Goal: Contribute content: Add original content to the website for others to see

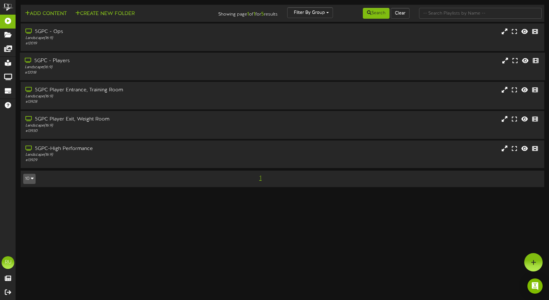
click at [59, 60] on div "5GPC - Players" at bounding box center [129, 60] width 209 height 7
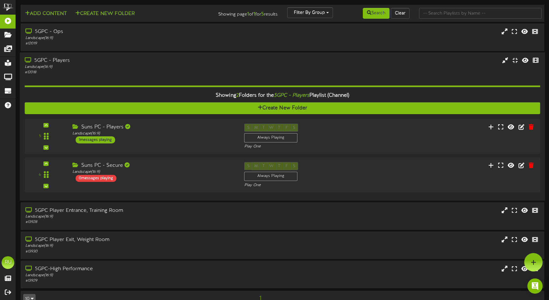
click at [59, 60] on div "5GPC - Players" at bounding box center [129, 60] width 209 height 7
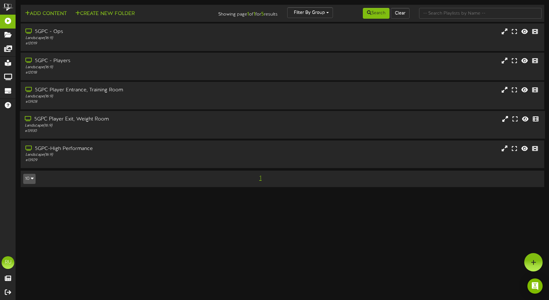
click at [72, 119] on div "5GPC Player Exit, Weight Room" at bounding box center [129, 119] width 209 height 7
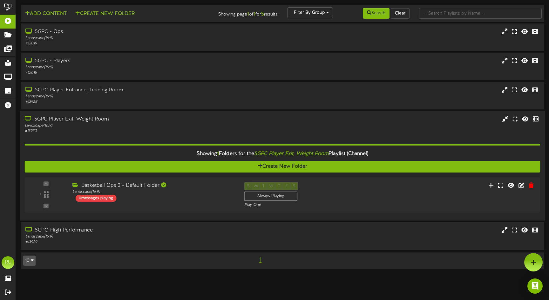
click at [78, 121] on div "5GPC Player Exit, Weight Room" at bounding box center [129, 119] width 209 height 7
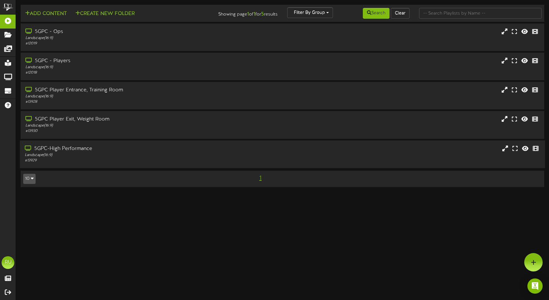
click at [69, 148] on div "5GPC-High Performance" at bounding box center [129, 148] width 209 height 7
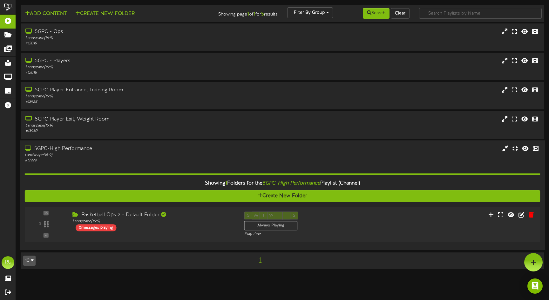
click at [69, 148] on div "5GPC-High Performance" at bounding box center [129, 148] width 209 height 7
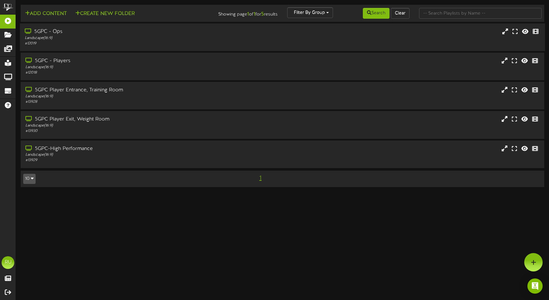
click at [53, 30] on div "5GPC - Ops" at bounding box center [129, 31] width 209 height 7
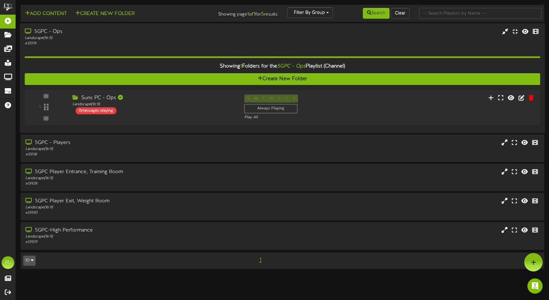
click at [53, 31] on div "5GPC - Ops" at bounding box center [129, 31] width 209 height 7
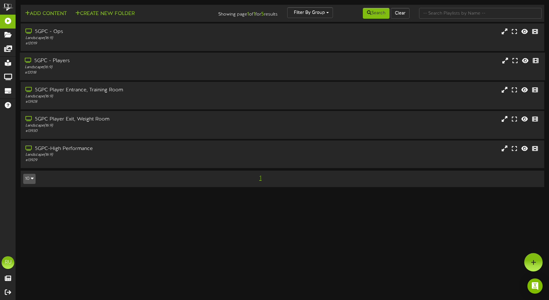
click at [59, 63] on div "5GPC - Players" at bounding box center [129, 60] width 209 height 7
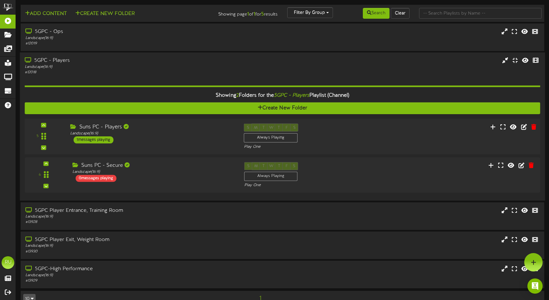
click at [131, 141] on div "Suns PC - Players Landscape ( 16:9 ) 1 messages playing" at bounding box center [151, 134] width 173 height 20
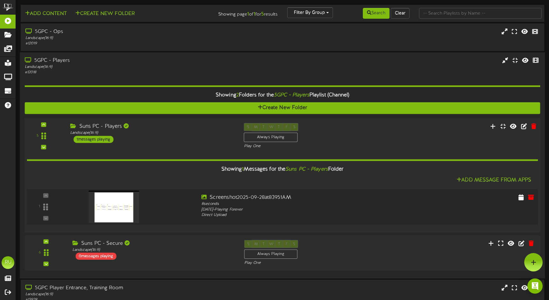
click at [126, 209] on img at bounding box center [114, 207] width 50 height 32
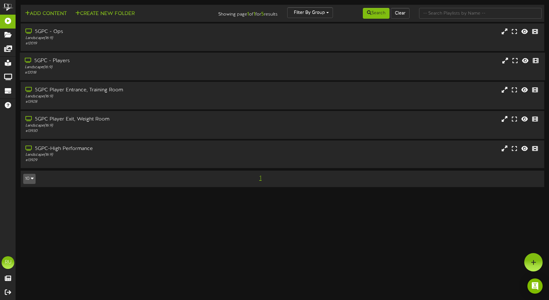
click at [169, 70] on div "# 12018" at bounding box center [129, 72] width 209 height 5
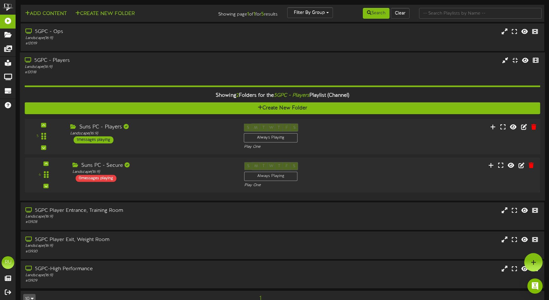
click at [409, 140] on div "5 ( 16:9" at bounding box center [282, 137] width 520 height 26
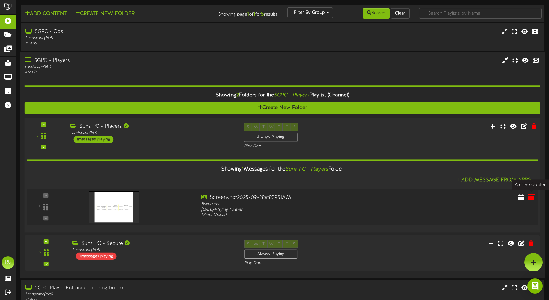
click at [530, 197] on icon at bounding box center [530, 197] width 7 height 7
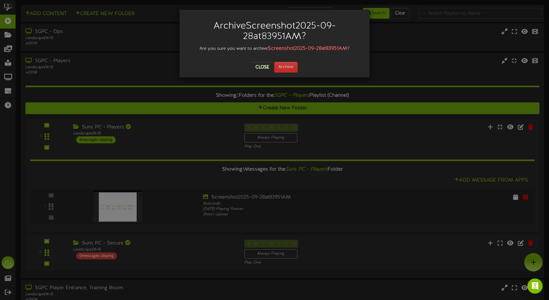
click at [290, 66] on button "Archive" at bounding box center [285, 67] width 23 height 11
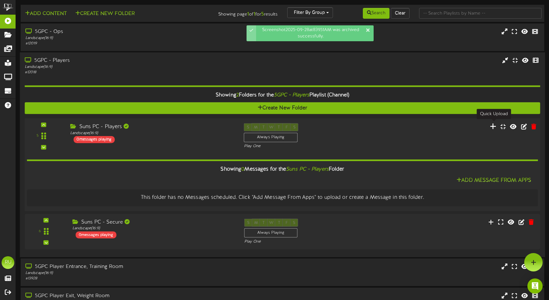
click at [493, 125] on icon at bounding box center [493, 126] width 7 height 7
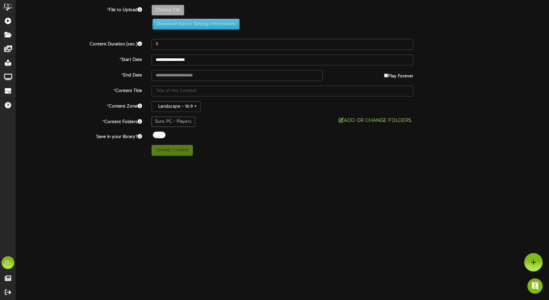
type input "**********"
type input "Screenshot2025-09-29at64540AM"
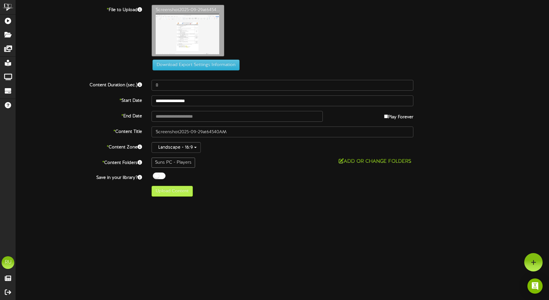
click at [179, 189] on button "Upload Content" at bounding box center [171, 191] width 41 height 11
type input "**********"
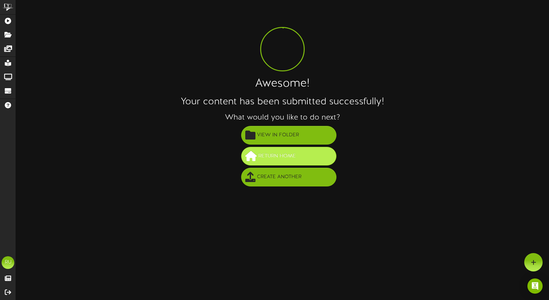
click at [269, 154] on span "Return Home" at bounding box center [277, 156] width 41 height 10
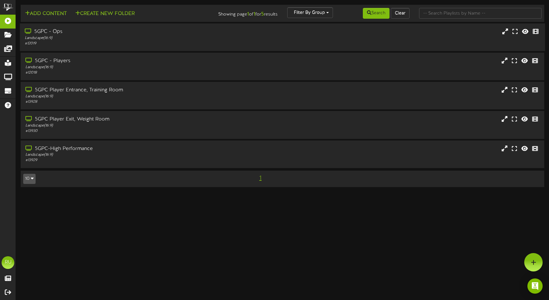
click at [150, 43] on div "# 12019" at bounding box center [129, 43] width 209 height 5
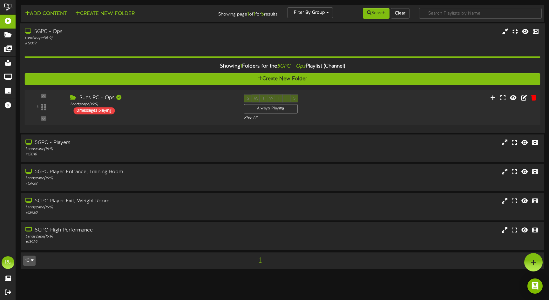
click at [194, 107] on div "Suns PC - Ops Landscape ( 16:9 ) 0 messages playing" at bounding box center [151, 105] width 173 height 20
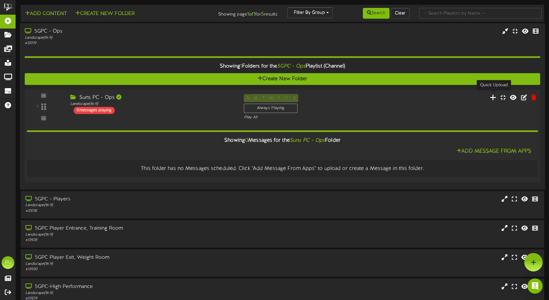
click at [492, 97] on icon at bounding box center [493, 97] width 7 height 7
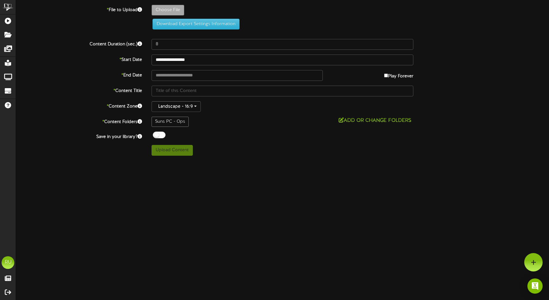
type input "**********"
type input "Screenshot2025-09-29at64813AM"
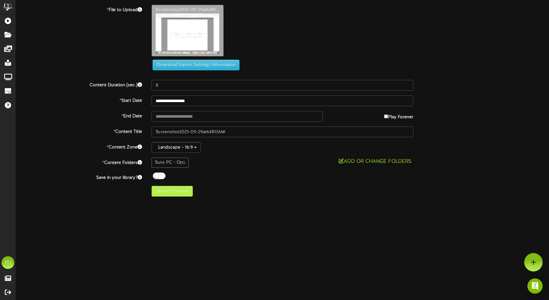
click at [170, 189] on button "Upload Content" at bounding box center [171, 191] width 41 height 11
type input "**********"
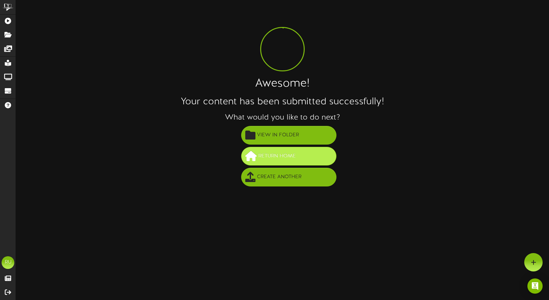
click at [280, 159] on span "Return Home" at bounding box center [277, 156] width 41 height 10
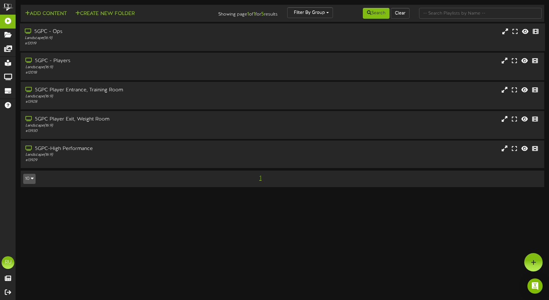
click at [187, 40] on div "Landscape ( 16:9 )" at bounding box center [129, 38] width 209 height 5
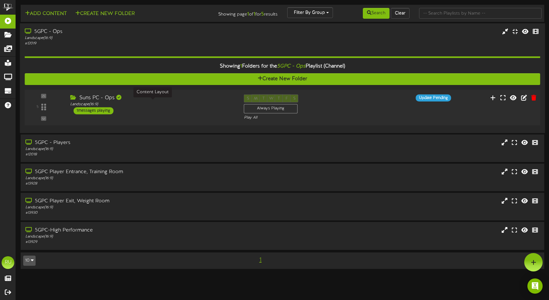
click at [200, 102] on div "Landscape ( 16:9 )" at bounding box center [152, 104] width 164 height 5
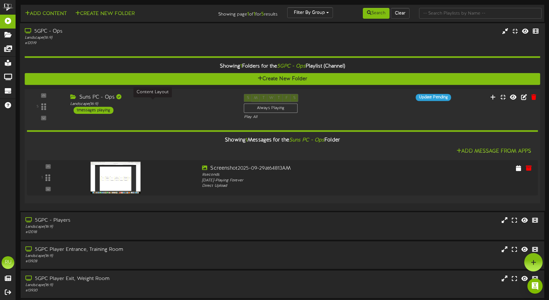
click at [200, 101] on div "Landscape ( 16:9 )" at bounding box center [152, 103] width 164 height 5
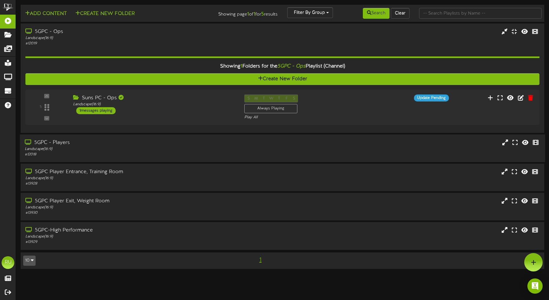
click at [184, 142] on div "5GPC - Players" at bounding box center [129, 142] width 209 height 7
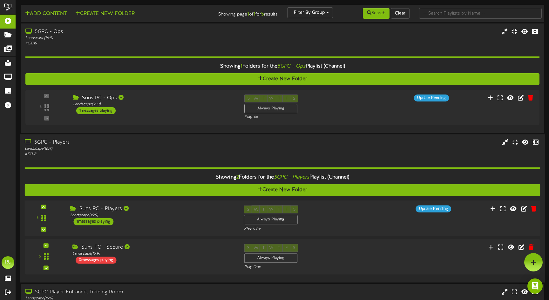
click at [191, 221] on div "Suns PC - Players Landscape ( 16:9 ) 1 messages playing" at bounding box center [151, 215] width 173 height 20
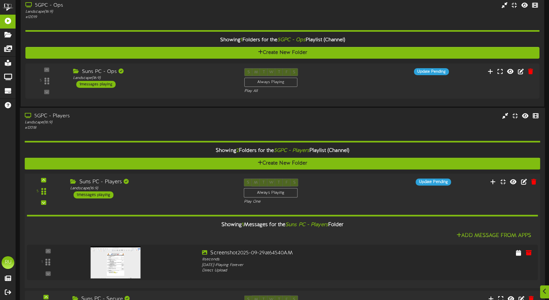
scroll to position [46, 0]
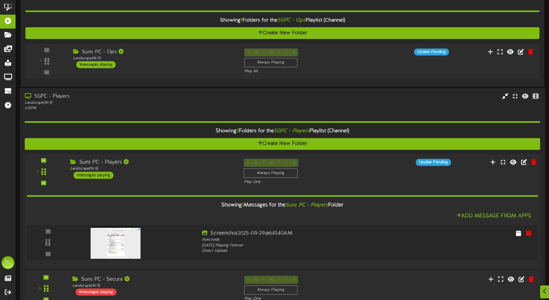
click at [192, 171] on div "Suns PC - Players Landscape ( 16:9 ) 1 messages playing" at bounding box center [151, 169] width 173 height 20
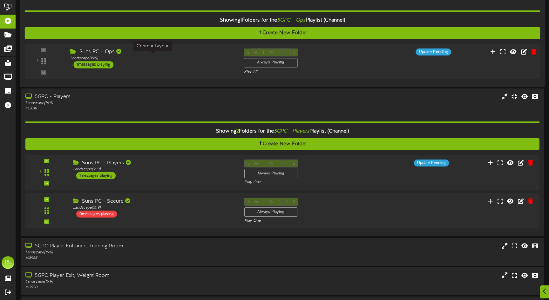
click at [180, 58] on div "Landscape ( 16:9 )" at bounding box center [152, 58] width 164 height 5
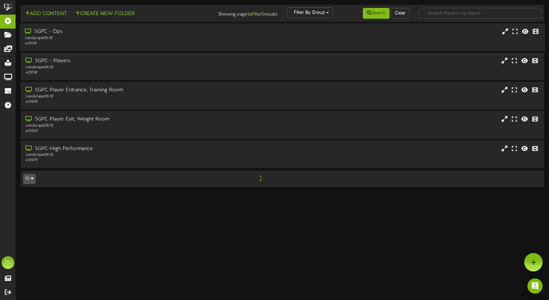
click at [326, 40] on div "5GPC - Ops Landscape ( 16:9 ) # 12019" at bounding box center [282, 37] width 525 height 18
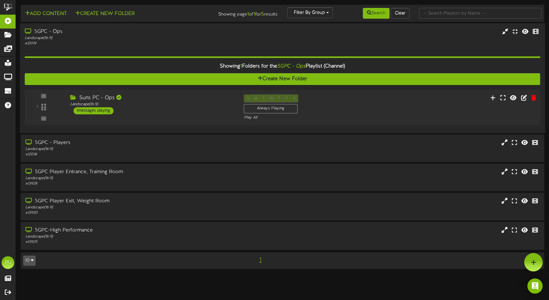
click at [207, 107] on div "Suns PC - Ops Landscape ( 16:9 ) 1 messages playing" at bounding box center [151, 105] width 173 height 20
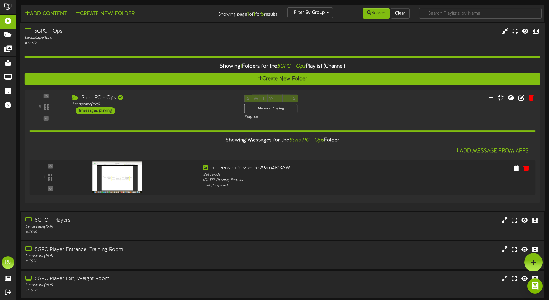
click at [164, 63] on div "Showing 1 Folders for the 5GPC - Ops Playlist (Channel)" at bounding box center [282, 67] width 525 height 14
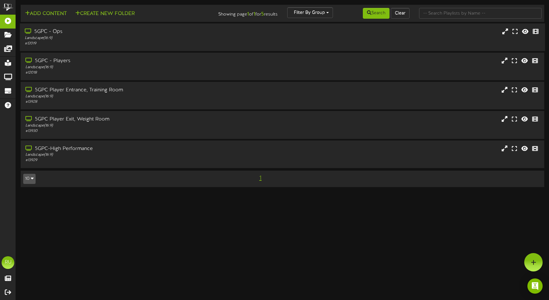
click at [164, 63] on div "5GPC - Players" at bounding box center [129, 60] width 209 height 7
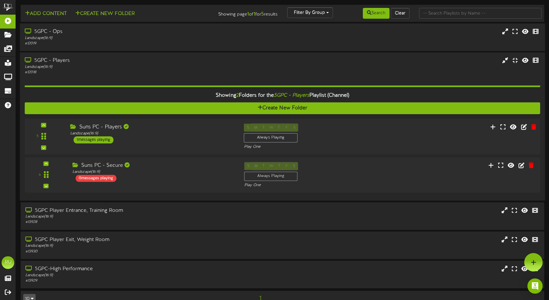
click at [176, 143] on div "5 ( 16:9" at bounding box center [282, 137] width 520 height 26
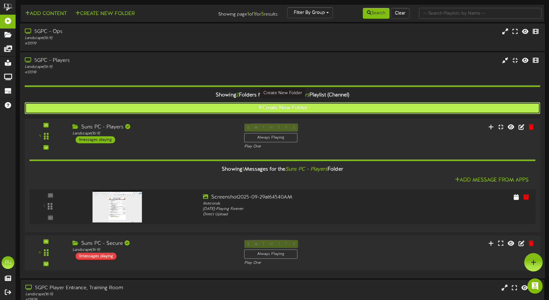
click at [160, 108] on button "Create New Folder" at bounding box center [282, 108] width 515 height 12
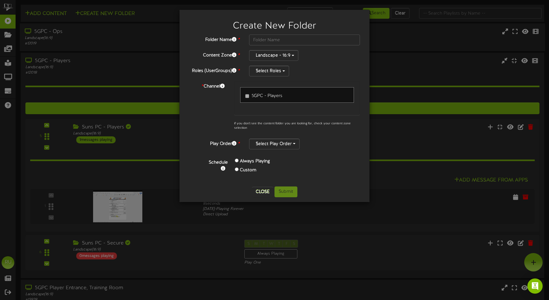
click at [262, 196] on button "Close" at bounding box center [262, 192] width 21 height 10
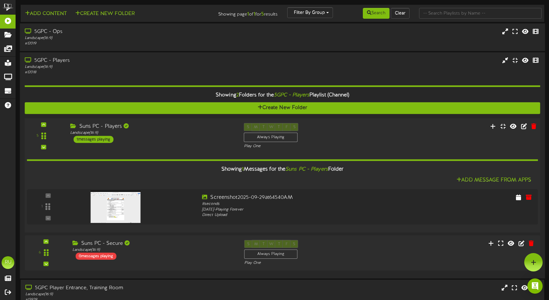
click at [168, 136] on div "Suns PC - Players Landscape ( 16:9 ) 1 messages playing" at bounding box center [151, 133] width 173 height 20
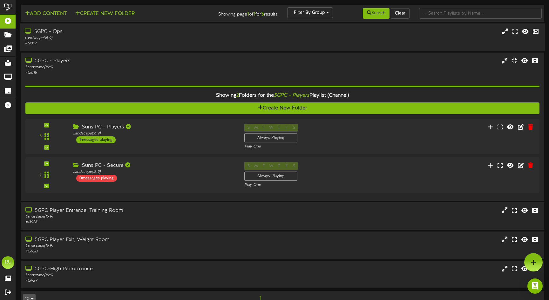
click at [158, 39] on div "Landscape ( 16:9 )" at bounding box center [129, 38] width 209 height 5
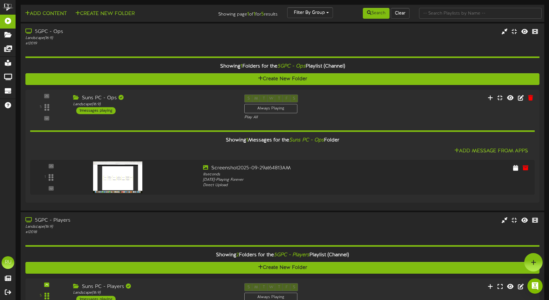
click at [175, 41] on div "# 12019" at bounding box center [129, 43] width 209 height 5
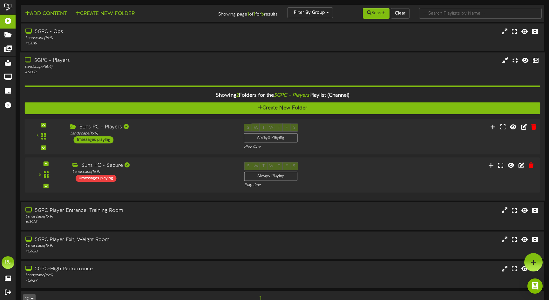
click at [201, 137] on div "Suns PC - Players Landscape ( 16:9 ) 1 messages playing" at bounding box center [151, 134] width 173 height 20
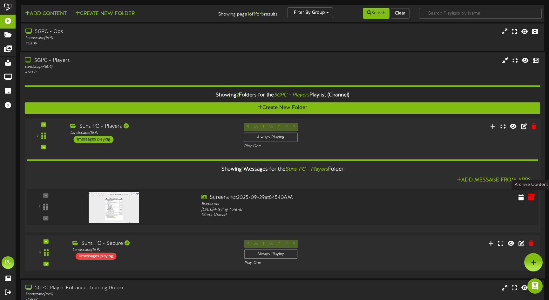
click at [533, 196] on icon at bounding box center [530, 197] width 7 height 7
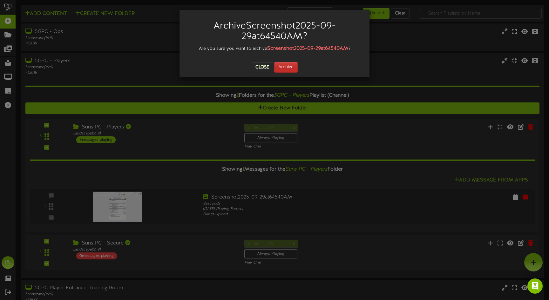
click at [291, 67] on button "Archive" at bounding box center [285, 67] width 23 height 11
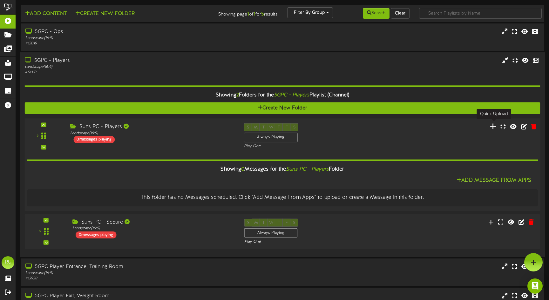
click at [493, 126] on icon at bounding box center [493, 126] width 7 height 7
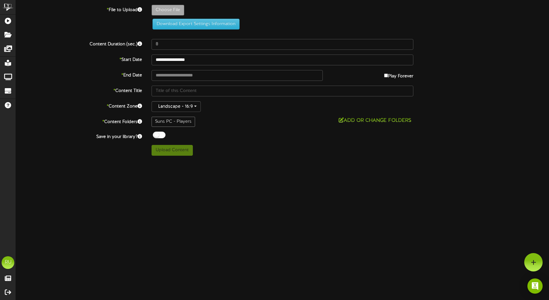
type input "**********"
type input "Screenshot2025-09-29at70017AM"
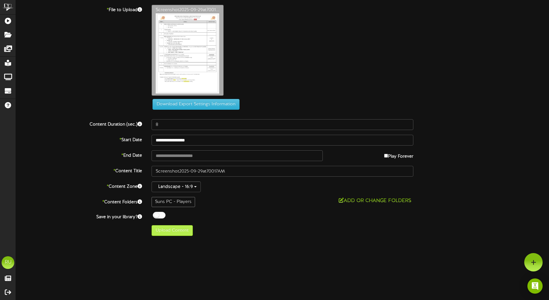
click at [178, 230] on button "Upload Content" at bounding box center [171, 230] width 41 height 11
type input "**********"
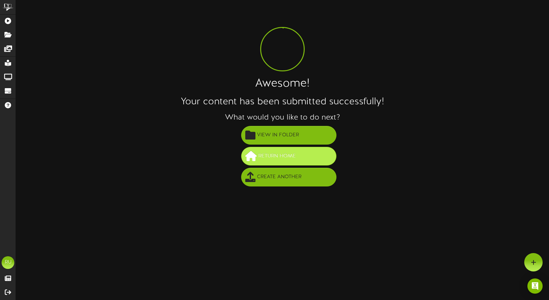
click at [264, 153] on span "Return Home" at bounding box center [277, 156] width 41 height 10
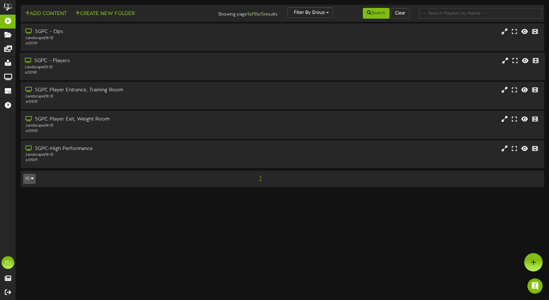
click at [175, 73] on div "# 12018" at bounding box center [129, 72] width 209 height 5
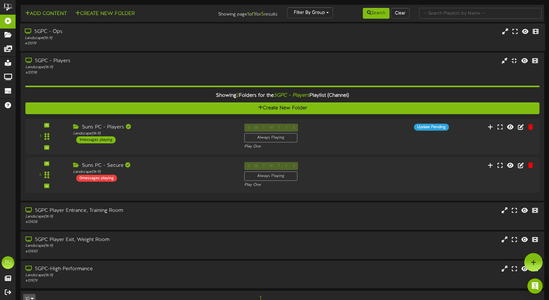
click at [153, 37] on div "Landscape ( 16:9 )" at bounding box center [129, 38] width 209 height 5
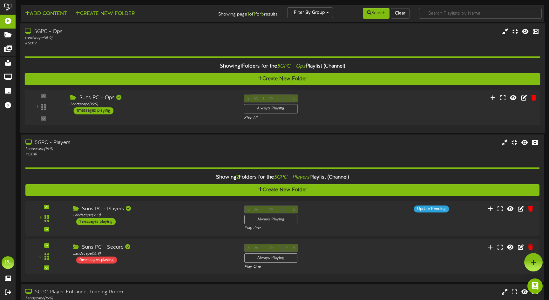
click at [186, 98] on div "Suns PC - Ops" at bounding box center [152, 98] width 164 height 7
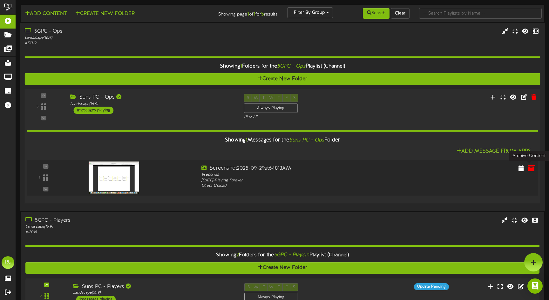
click at [530, 168] on icon at bounding box center [530, 167] width 7 height 7
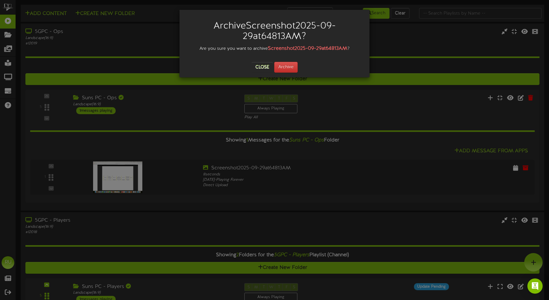
drag, startPoint x: 530, startPoint y: 168, endPoint x: 298, endPoint y: 75, distance: 250.0
click at [299, 75] on div "Archive Screenshot2025-09-29at64813AM ? Are you sure you want to archive Screen…" at bounding box center [274, 150] width 549 height 300
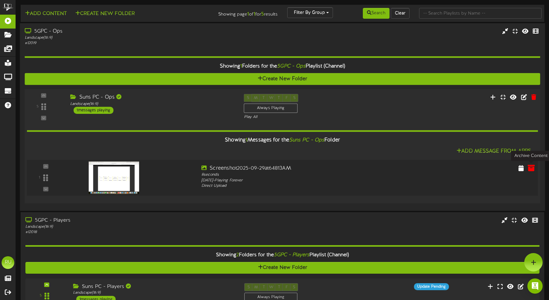
click at [531, 168] on icon at bounding box center [530, 167] width 7 height 7
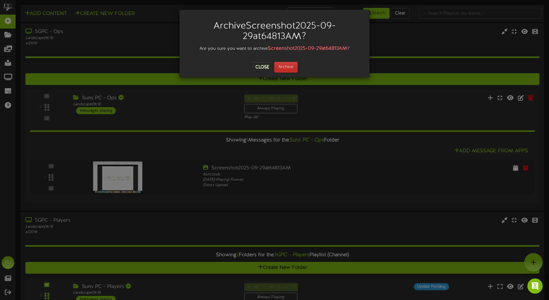
click at [292, 69] on button "Archive" at bounding box center [285, 67] width 23 height 11
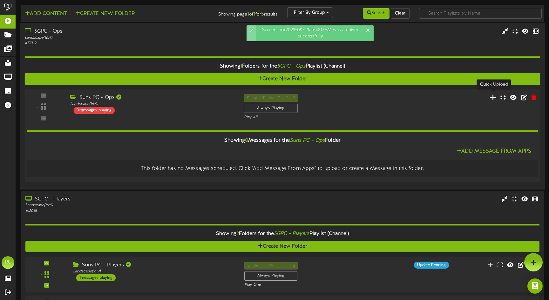
click at [491, 95] on icon at bounding box center [493, 97] width 7 height 7
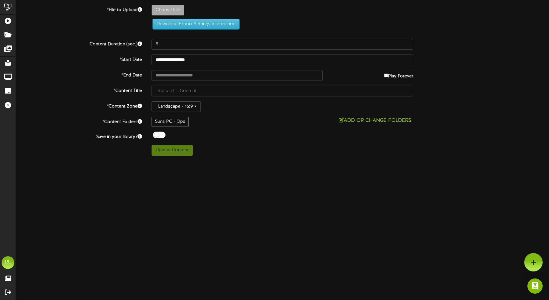
type input "**********"
type input "Screenshot2025-09-29at70207AM"
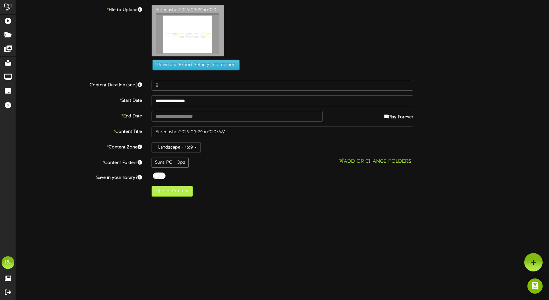
click at [173, 191] on button "Upload Content" at bounding box center [171, 191] width 41 height 11
type input "**********"
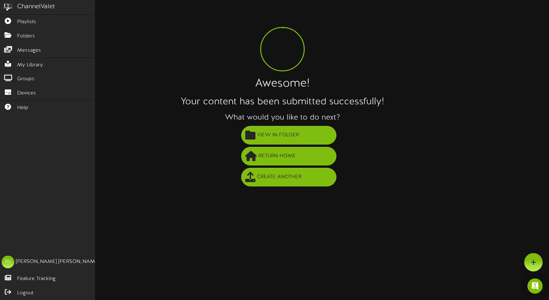
click at [28, 8] on div "ChannelValet" at bounding box center [36, 6] width 38 height 9
click at [26, 4] on div "ChannelValet" at bounding box center [36, 6] width 38 height 9
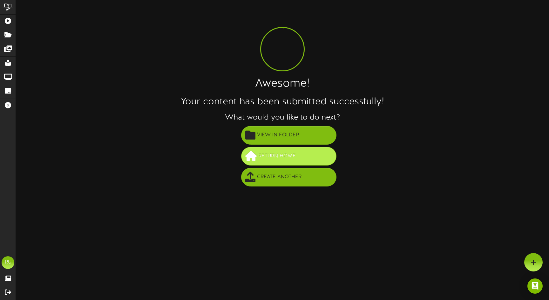
click at [292, 155] on span "Return Home" at bounding box center [277, 156] width 41 height 10
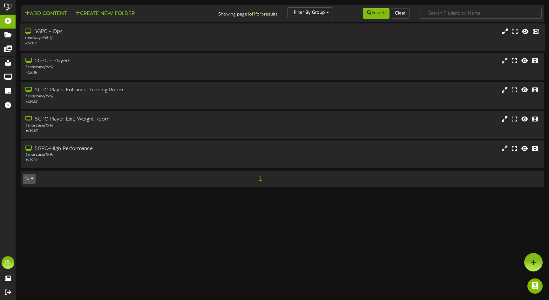
click at [202, 44] on div "# 12019" at bounding box center [129, 43] width 209 height 5
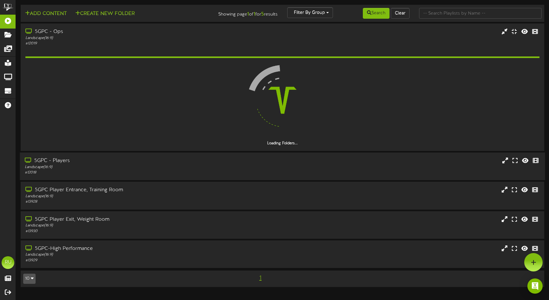
click at [142, 168] on div "Landscape ( 16:9 )" at bounding box center [129, 167] width 209 height 5
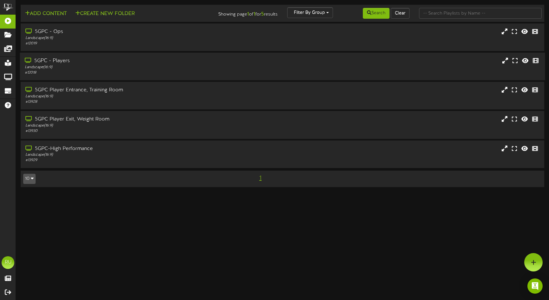
click at [190, 71] on div "# 12018" at bounding box center [129, 72] width 209 height 5
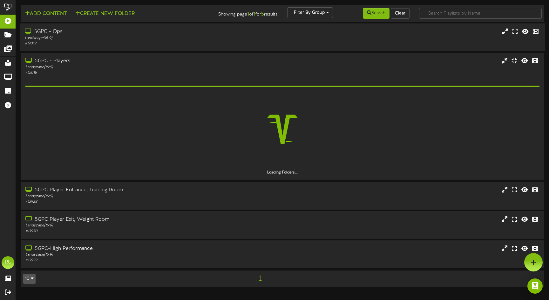
click at [176, 38] on div "Landscape ( 16:9 )" at bounding box center [129, 38] width 209 height 5
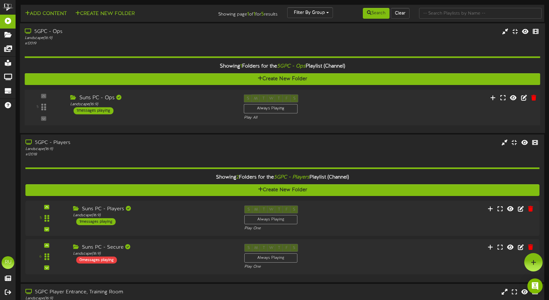
click at [192, 108] on div "Suns PC - Ops Landscape ( 16:9 ) 1 messages playing" at bounding box center [151, 105] width 173 height 20
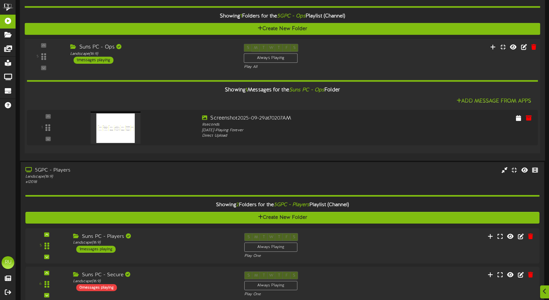
scroll to position [62, 0]
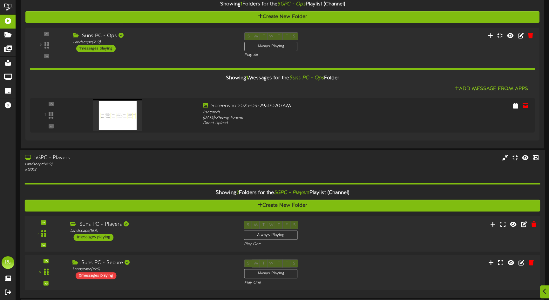
click at [191, 235] on div "Suns PC - Players Landscape ( 16:9 ) 1 messages playing" at bounding box center [151, 231] width 173 height 20
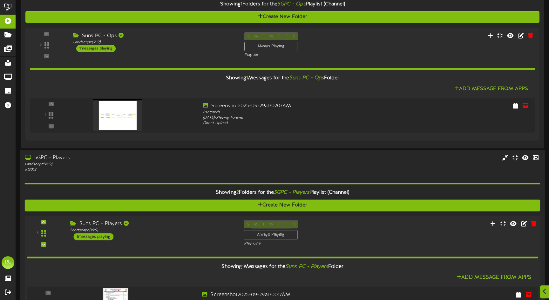
scroll to position [108, 0]
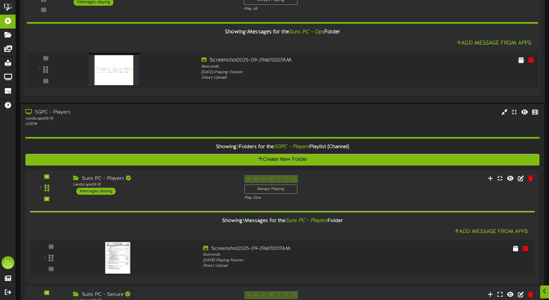
click at [118, 77] on img at bounding box center [114, 69] width 50 height 32
click at [277, 6] on div "Play All" at bounding box center [304, 8] width 120 height 5
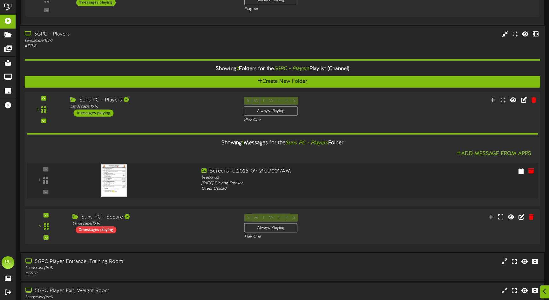
click at [168, 179] on div at bounding box center [131, 179] width 129 height 23
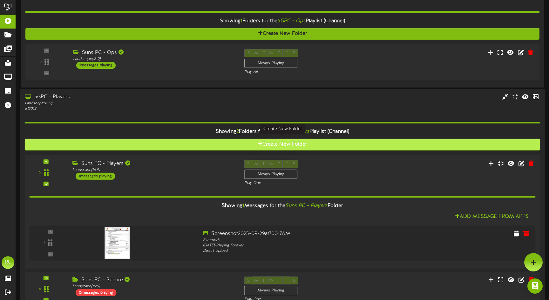
scroll to position [38, 0]
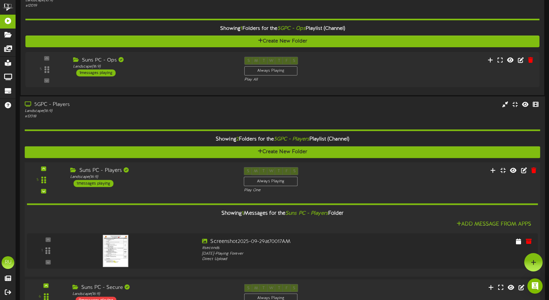
click at [170, 183] on div "Suns PC - Players Landscape ( 16:9 ) 1 messages playing" at bounding box center [151, 177] width 173 height 20
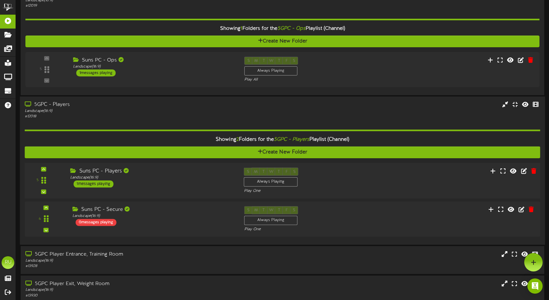
click at [170, 183] on div "Suns PC - Players Landscape ( 16:9 ) 1 messages playing" at bounding box center [151, 178] width 173 height 20
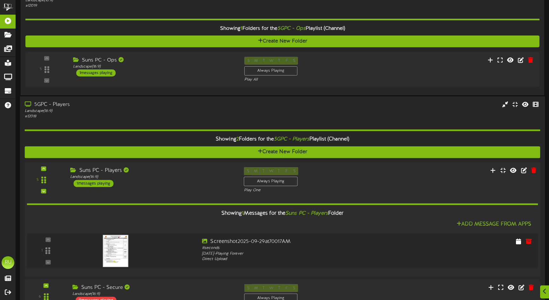
scroll to position [62, 0]
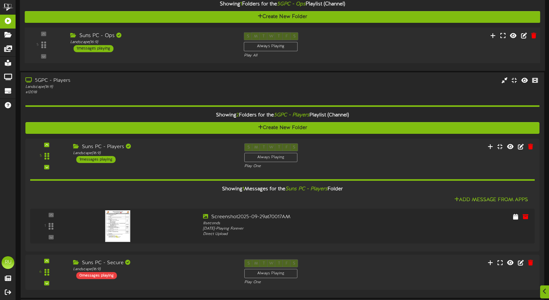
click at [175, 47] on div "Suns PC - Ops Landscape ( 16:9 ) 1 messages playing" at bounding box center [151, 42] width 173 height 20
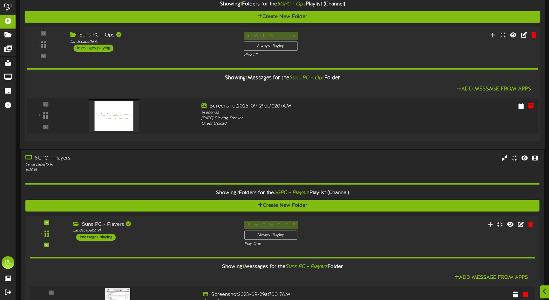
click at [125, 119] on img at bounding box center [114, 115] width 50 height 32
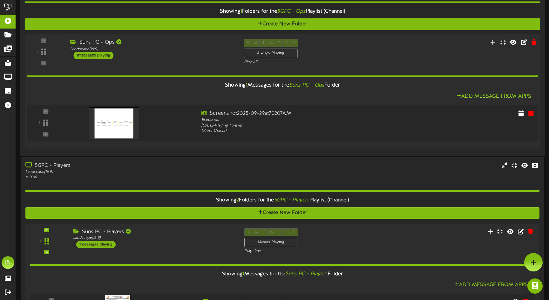
scroll to position [48, 0]
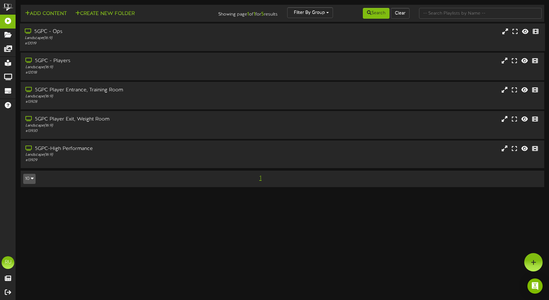
click at [104, 37] on div "Landscape ( 16:9 )" at bounding box center [129, 38] width 209 height 5
click at [108, 71] on div "# 12018" at bounding box center [129, 72] width 209 height 5
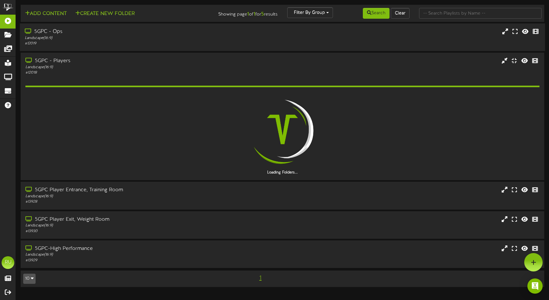
click at [113, 44] on div "# 12019" at bounding box center [129, 43] width 209 height 5
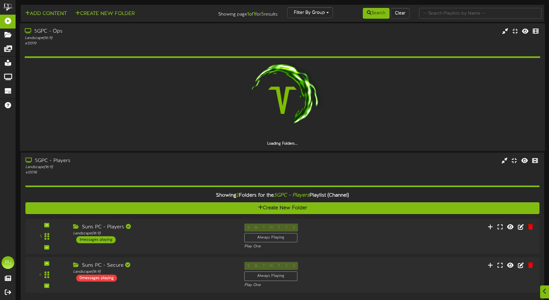
scroll to position [26, 0]
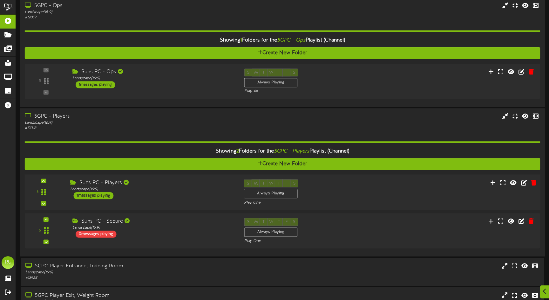
click at [106, 192] on div "1 messages playing" at bounding box center [93, 195] width 40 height 7
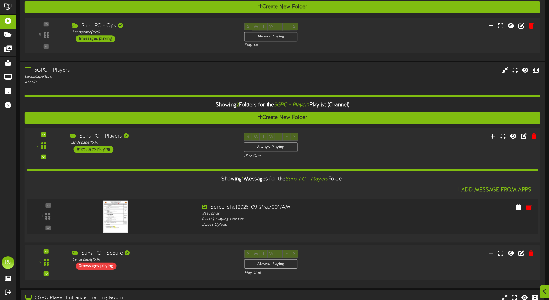
scroll to position [74, 0]
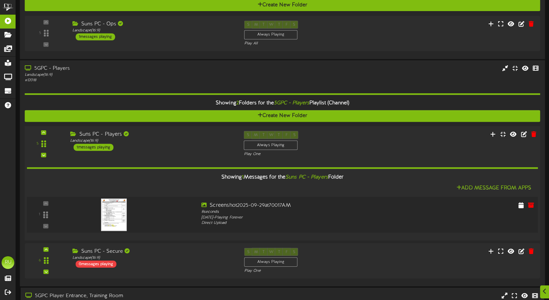
click at [140, 217] on div at bounding box center [113, 208] width 75 height 32
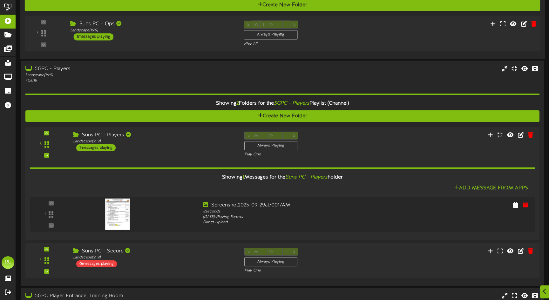
click at [195, 39] on div "Suns PC - Ops Landscape ( 16:9 ) 1 messages playing" at bounding box center [151, 31] width 173 height 20
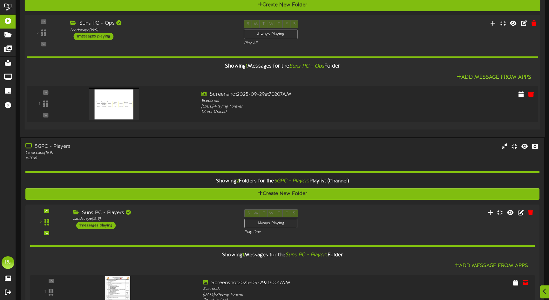
click at [127, 105] on img at bounding box center [114, 104] width 50 height 32
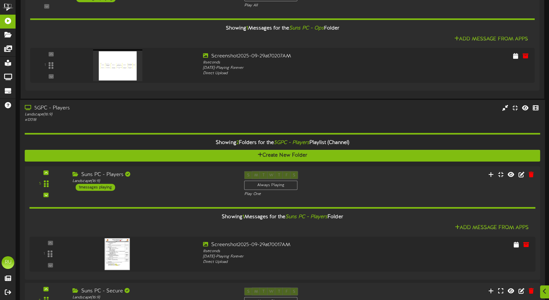
scroll to position [112, 0]
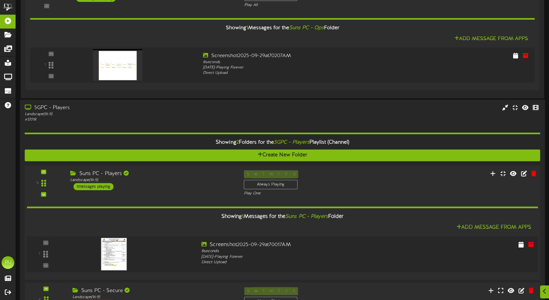
click at [167, 247] on div at bounding box center [131, 252] width 129 height 23
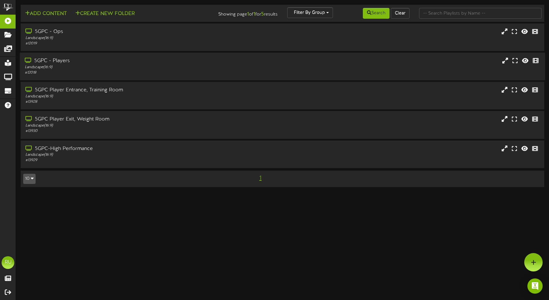
click at [90, 66] on div "Landscape ( 16:9 )" at bounding box center [129, 67] width 209 height 5
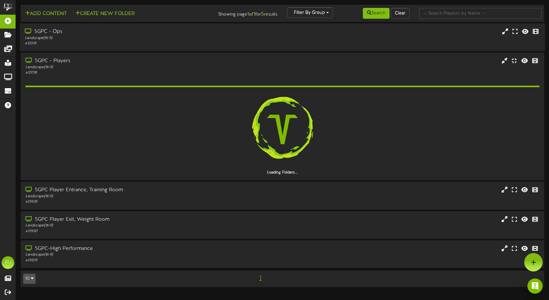
click at [97, 36] on div "Landscape ( 16:9 )" at bounding box center [129, 38] width 209 height 5
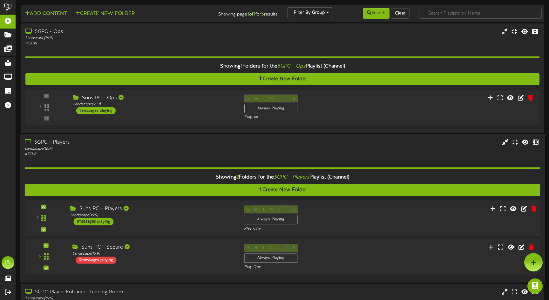
click at [183, 221] on div "Suns PC - Players Landscape ( 16:9 ) 1 messages playing" at bounding box center [151, 215] width 173 height 20
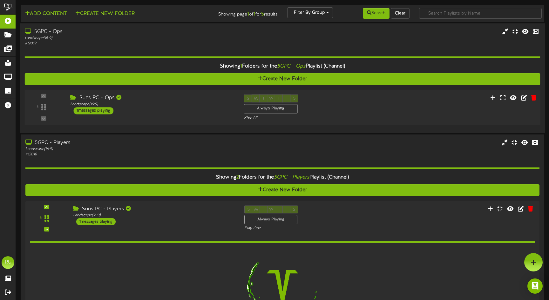
click at [165, 107] on div "Suns PC - Ops Landscape ( 16:9 ) 1 messages playing" at bounding box center [151, 105] width 173 height 20
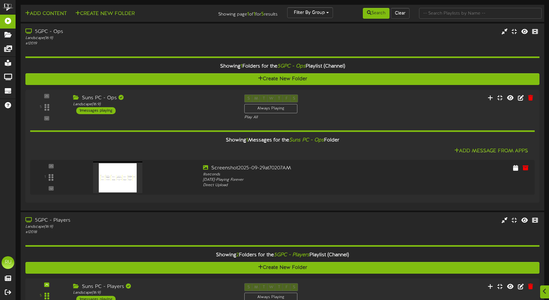
scroll to position [17, 0]
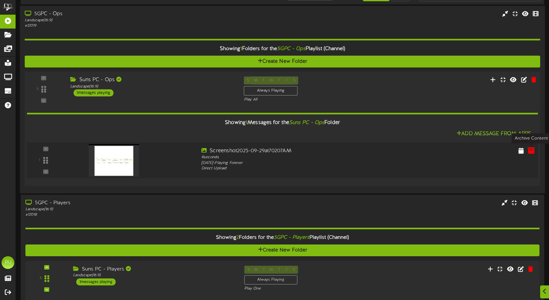
click at [532, 149] on icon at bounding box center [530, 150] width 7 height 7
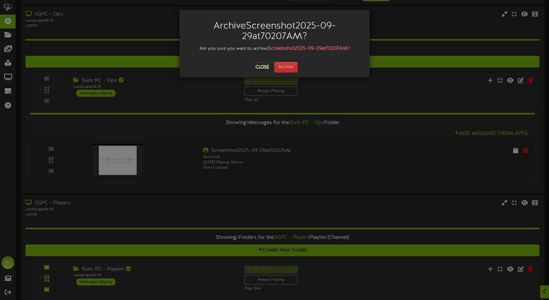
click at [292, 70] on button "Archive" at bounding box center [285, 67] width 23 height 11
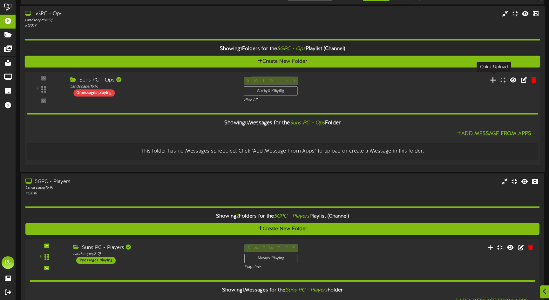
click at [493, 78] on icon at bounding box center [493, 79] width 7 height 7
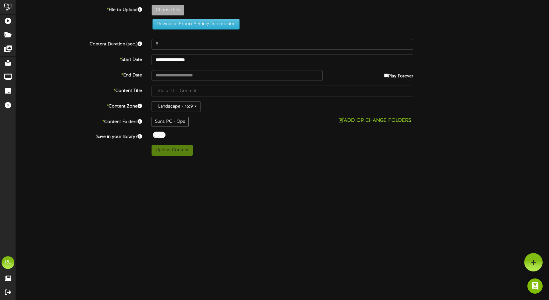
type input "**********"
type input "Screenshot2025-09-29at70207AM"
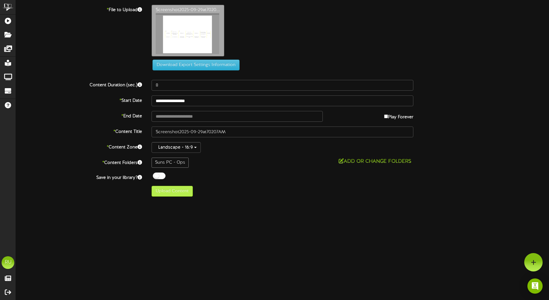
click at [177, 192] on button "Upload Content" at bounding box center [171, 191] width 41 height 11
type input "**********"
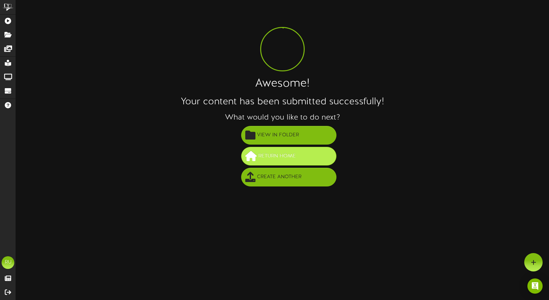
click at [275, 156] on span "Return Home" at bounding box center [277, 156] width 41 height 10
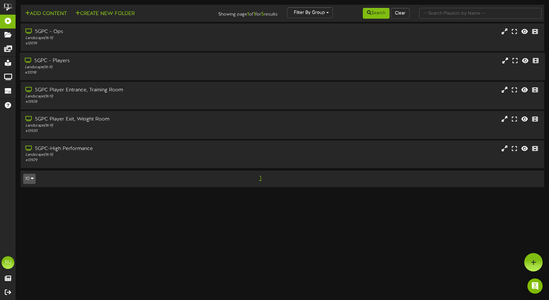
click at [136, 65] on div "Landscape ( 16:9 )" at bounding box center [129, 67] width 209 height 5
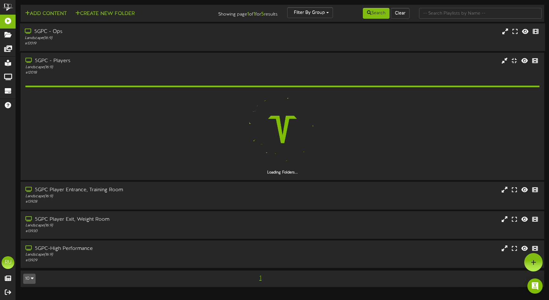
click at [130, 40] on div "Landscape ( 16:9 )" at bounding box center [129, 38] width 209 height 5
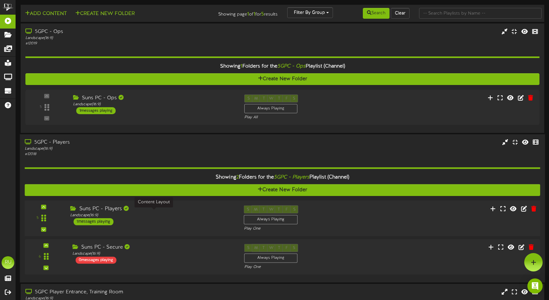
click at [199, 216] on div "Landscape ( 16:9 )" at bounding box center [152, 215] width 164 height 5
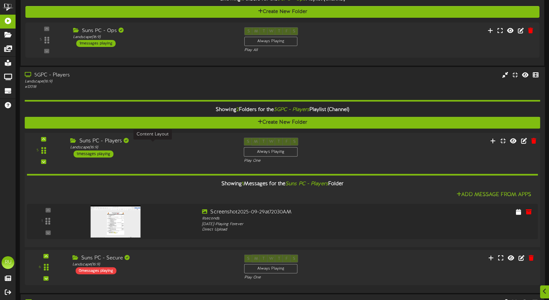
scroll to position [74, 0]
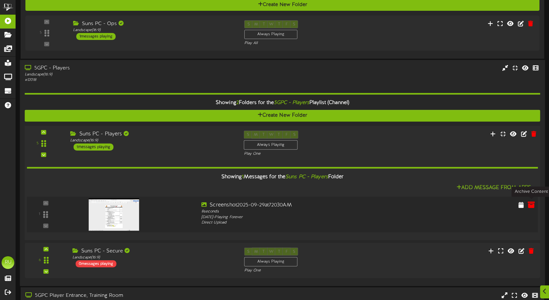
click at [531, 201] on icon at bounding box center [530, 204] width 7 height 7
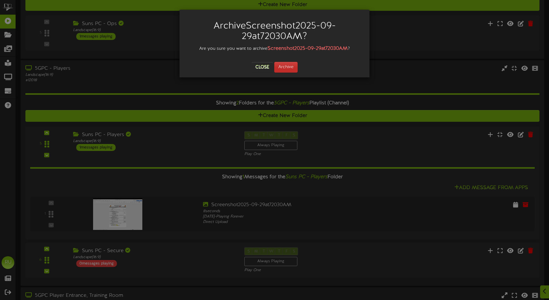
click at [292, 70] on button "Archive" at bounding box center [285, 67] width 23 height 11
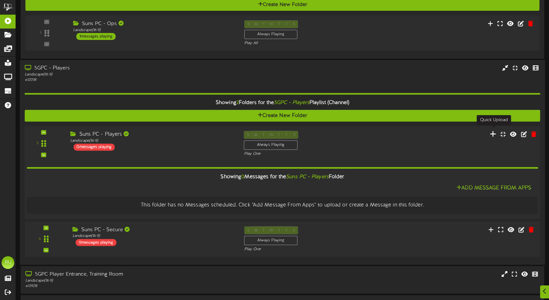
click at [495, 132] on icon at bounding box center [493, 133] width 7 height 7
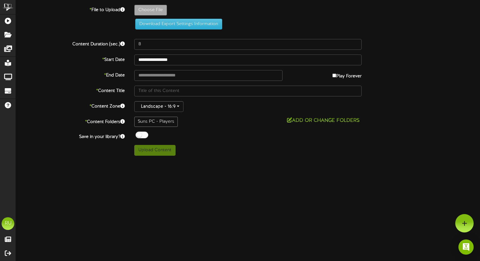
type input "**********"
type input "Screenshot2025-09-29at74121AM"
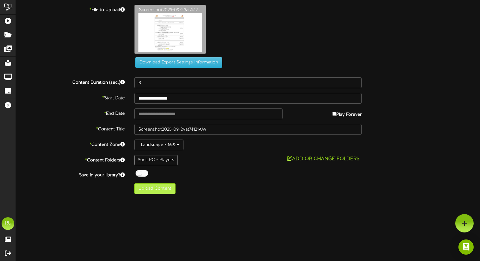
click at [168, 190] on button "Upload Content" at bounding box center [154, 189] width 41 height 11
type input "**********"
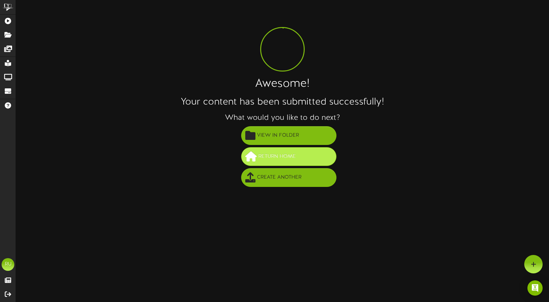
click at [273, 158] on span "Return Home" at bounding box center [277, 156] width 41 height 10
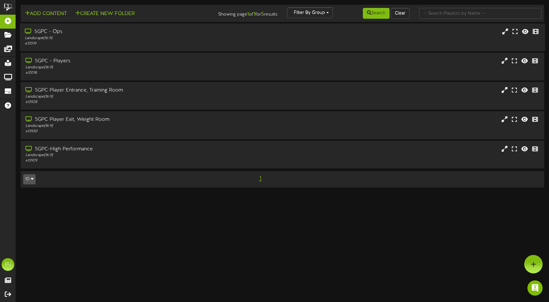
click at [238, 45] on div "5GPC - Ops Landscape ( 16:9 ) # 12019" at bounding box center [129, 37] width 219 height 18
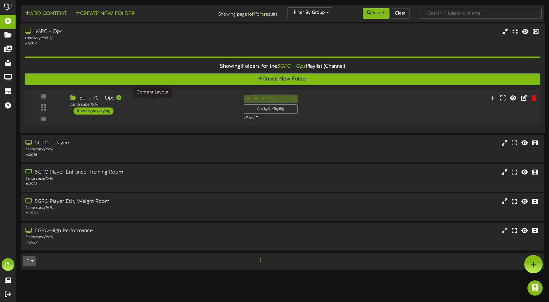
click at [189, 103] on div "Landscape ( 16:9 )" at bounding box center [152, 104] width 164 height 5
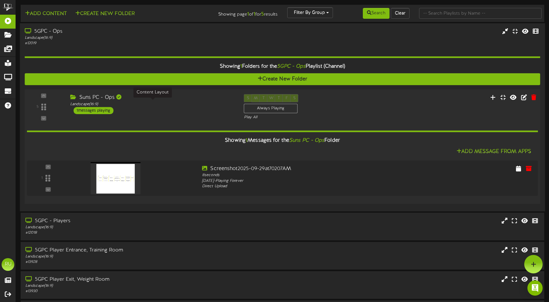
click at [189, 103] on div "Landscape ( 16:9 )" at bounding box center [152, 103] width 164 height 5
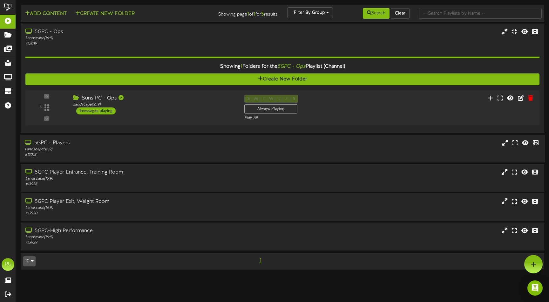
click at [161, 143] on div "5GPC - Players" at bounding box center [129, 142] width 209 height 7
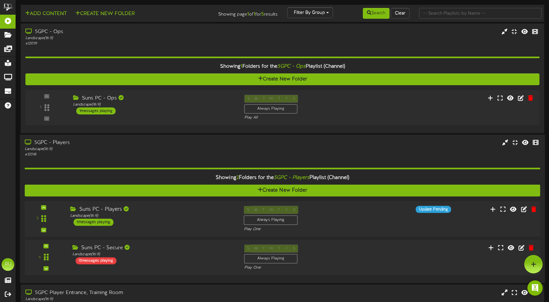
click at [198, 204] on div "5 Suns PC - Players" at bounding box center [282, 219] width 520 height 36
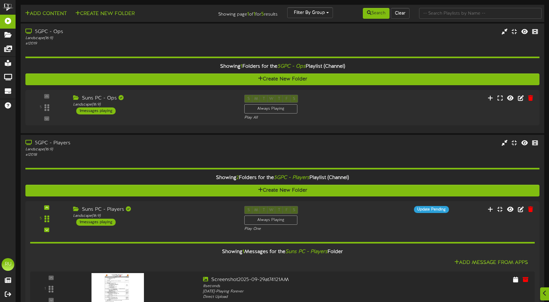
scroll to position [101, 0]
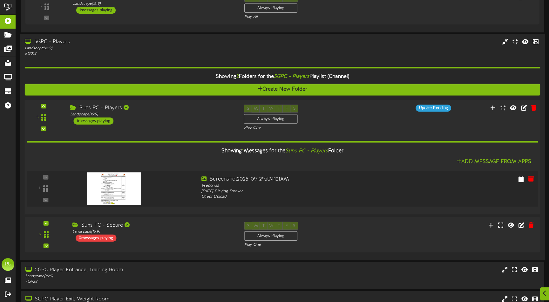
click at [137, 189] on img at bounding box center [114, 188] width 54 height 32
click at [134, 194] on img at bounding box center [114, 188] width 54 height 32
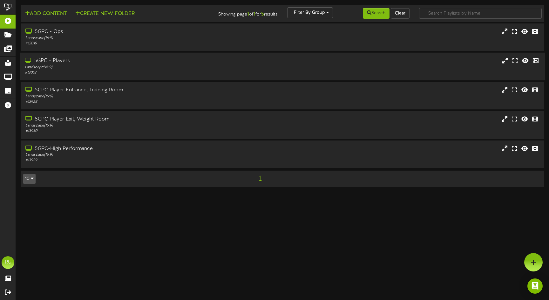
click at [167, 70] on div "# 12018" at bounding box center [129, 72] width 209 height 5
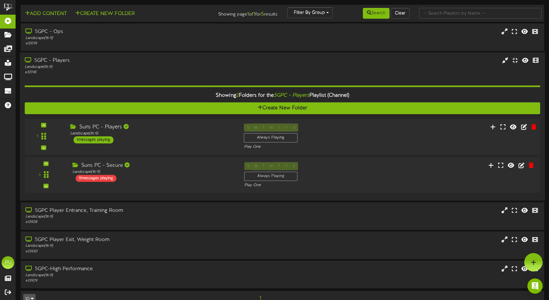
click at [165, 148] on div "5 ( 16:9" at bounding box center [282, 137] width 520 height 26
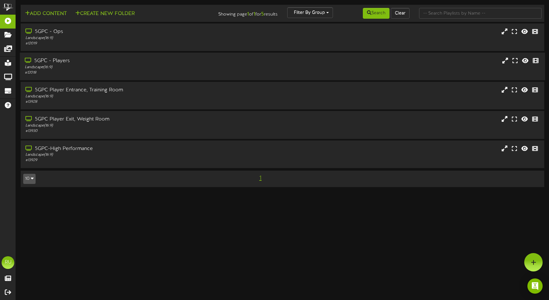
click at [157, 74] on div "# 12018" at bounding box center [129, 72] width 209 height 5
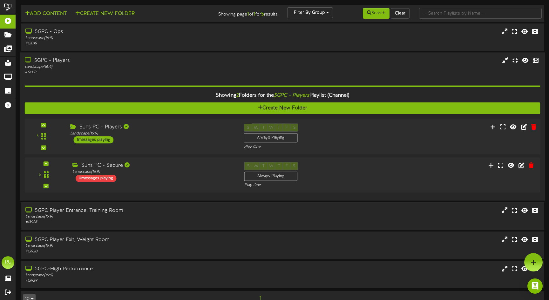
click at [174, 136] on div "Suns PC - Players Landscape ( 16:9 ) 1 messages playing" at bounding box center [151, 134] width 173 height 20
